Goal: Task Accomplishment & Management: Manage account settings

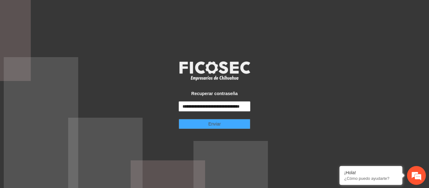
click at [223, 122] on button "Enviar" at bounding box center [215, 124] width 72 height 10
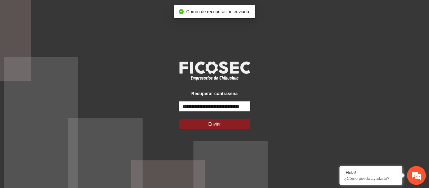
click at [258, 72] on link at bounding box center [214, 70] width 89 height 23
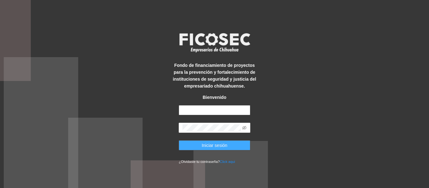
type input "**********"
click at [207, 146] on span "Iniciar sesión" at bounding box center [214, 145] width 26 height 7
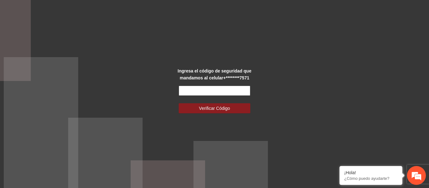
click at [231, 91] on input "text" at bounding box center [215, 91] width 72 height 10
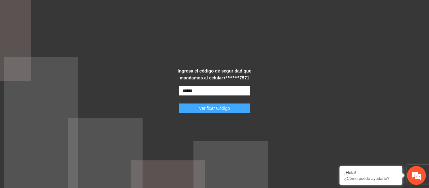
type input "******"
click at [211, 109] on span "Verificar Código" at bounding box center [214, 108] width 31 height 7
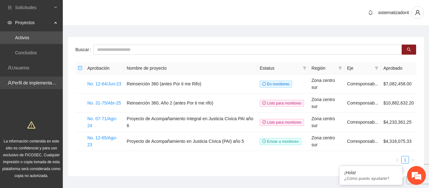
click at [42, 82] on link "Perfil de implementadora" at bounding box center [36, 82] width 49 height 5
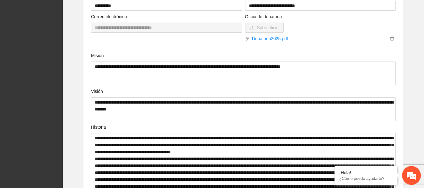
scroll to position [251, 0]
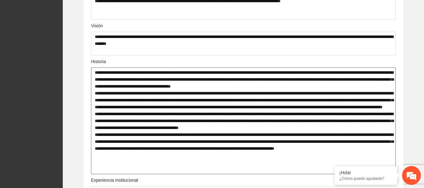
click at [223, 122] on textarea at bounding box center [243, 120] width 305 height 107
click at [223, 117] on textarea at bounding box center [243, 120] width 305 height 107
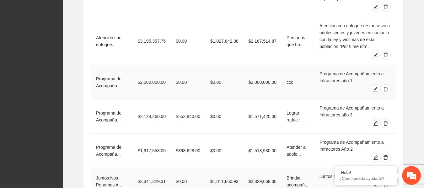
scroll to position [1192, 0]
